Goal: Find specific page/section: Find specific page/section

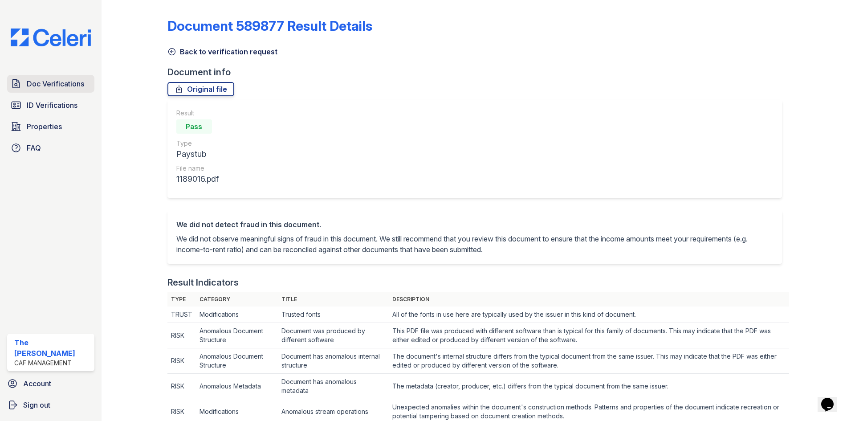
click at [48, 88] on span "Doc Verifications" at bounding box center [55, 83] width 57 height 11
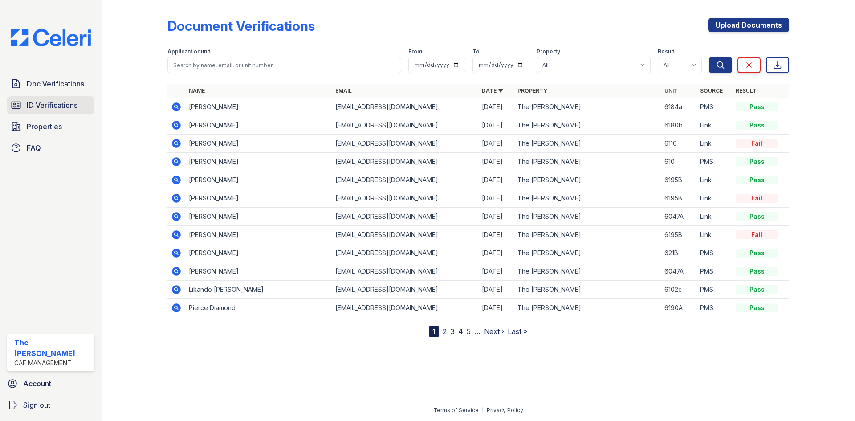
click at [51, 107] on span "ID Verifications" at bounding box center [52, 105] width 51 height 11
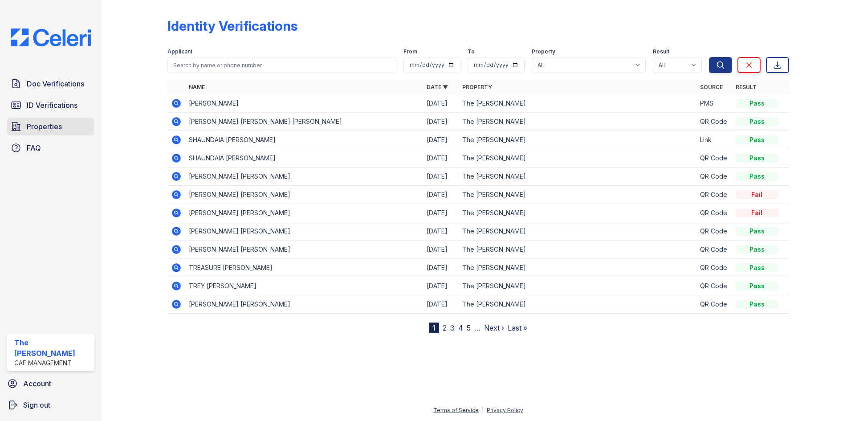
click at [55, 126] on span "Properties" at bounding box center [44, 126] width 35 height 11
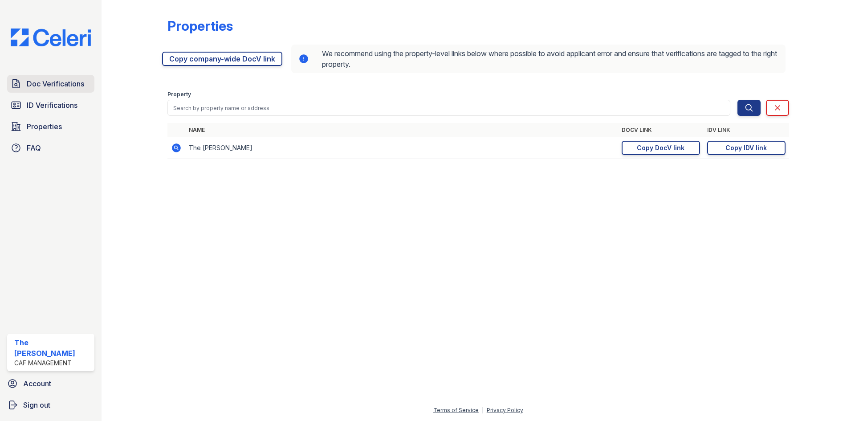
click at [56, 85] on span "Doc Verifications" at bounding box center [55, 83] width 57 height 11
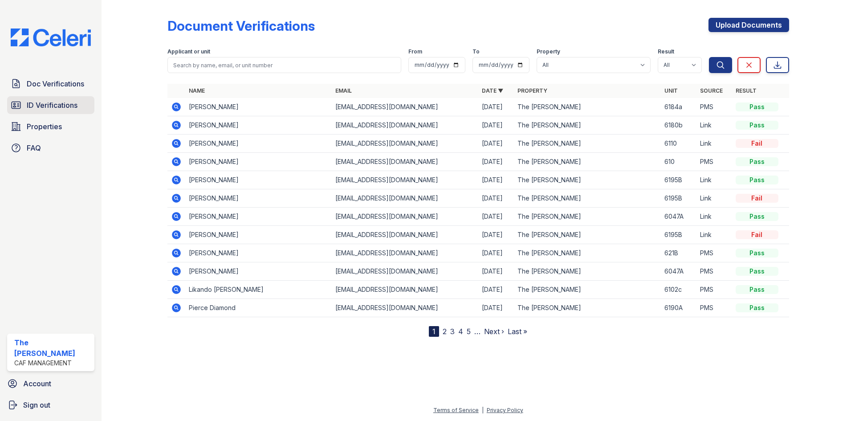
click at [49, 106] on span "ID Verifications" at bounding box center [52, 105] width 51 height 11
